Goal: Find specific page/section: Find specific page/section

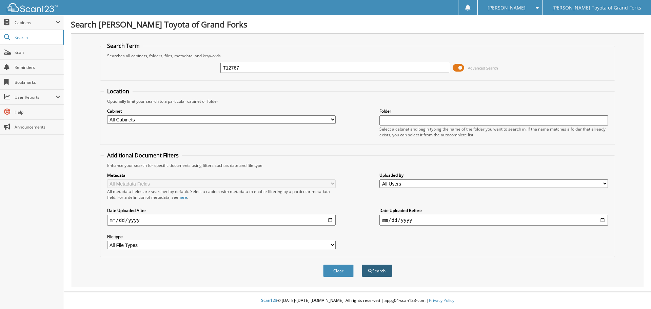
type input "T12767"
click at [379, 276] on button "Search" at bounding box center [377, 271] width 31 height 13
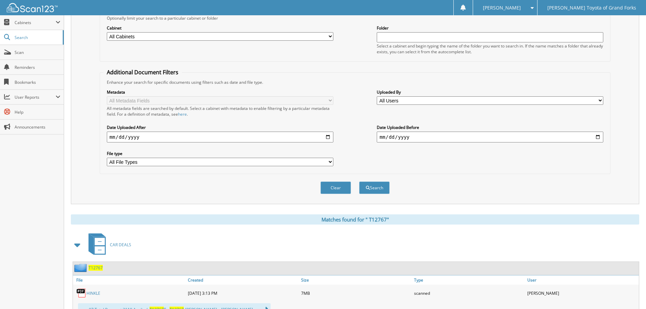
scroll to position [112, 0]
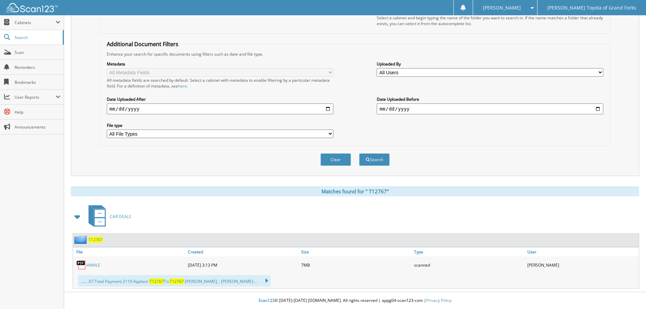
click at [95, 266] on link "[PERSON_NAME]" at bounding box center [93, 265] width 14 height 6
